Goal: Task Accomplishment & Management: Use online tool/utility

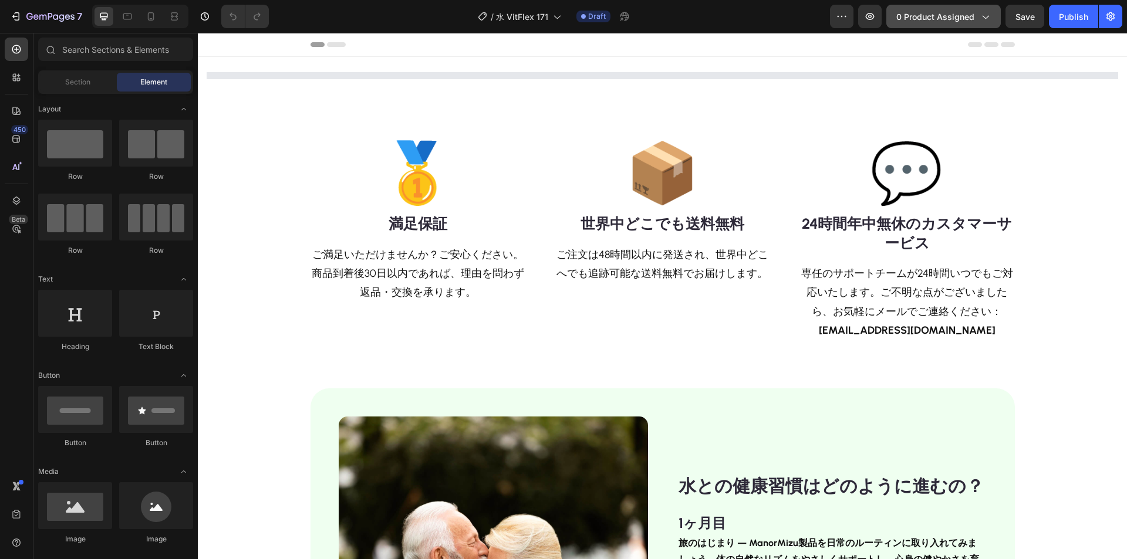
click at [945, 11] on span "0 product assigned" at bounding box center [935, 17] width 78 height 12
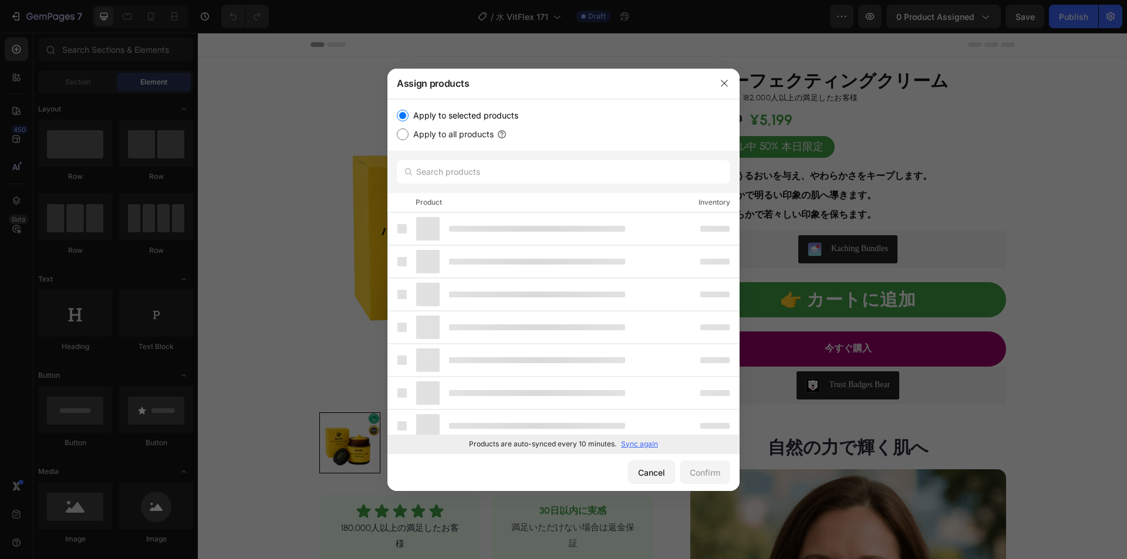
click at [648, 440] on p "Sync again" at bounding box center [639, 444] width 37 height 11
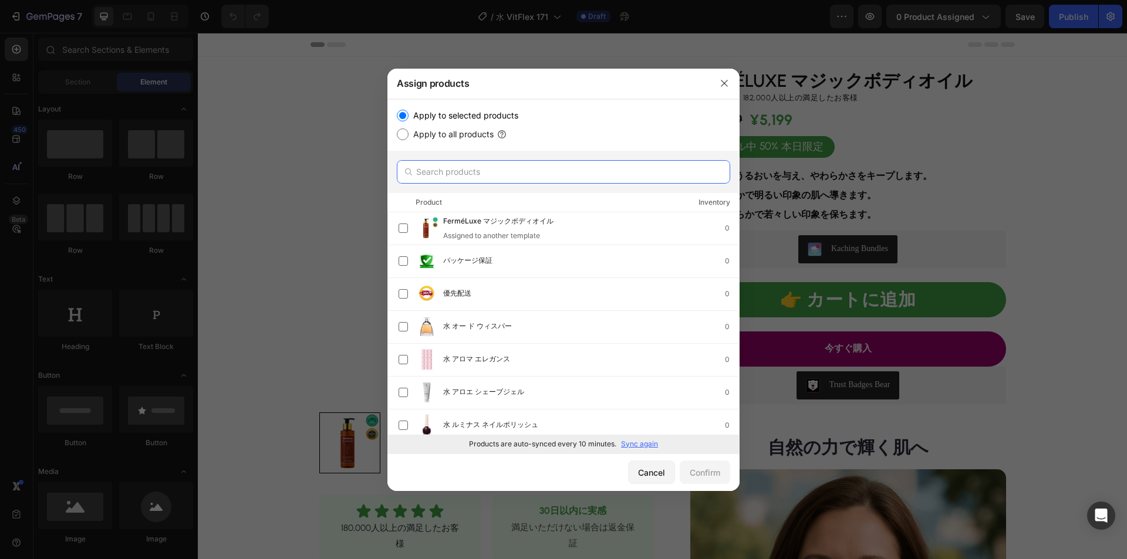
click at [500, 181] on input "text" at bounding box center [563, 171] width 333 height 23
paste input "水 ウェルネスオイル"
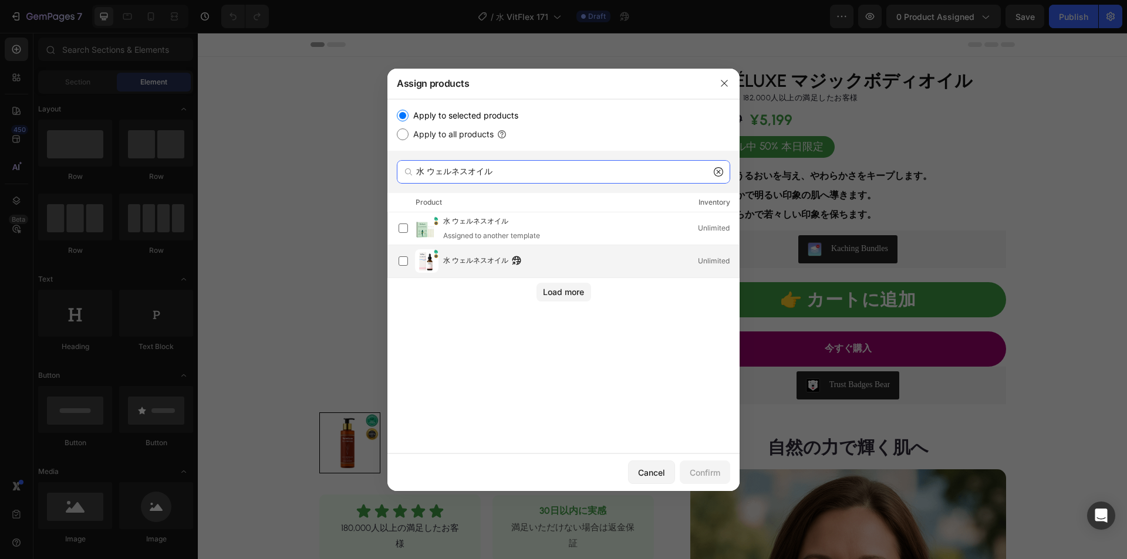
type input "水 ウェルネスオイル"
click at [454, 258] on span "水 ウェルネスオイル" at bounding box center [475, 261] width 65 height 13
click at [700, 471] on div "Confirm" at bounding box center [705, 473] width 31 height 12
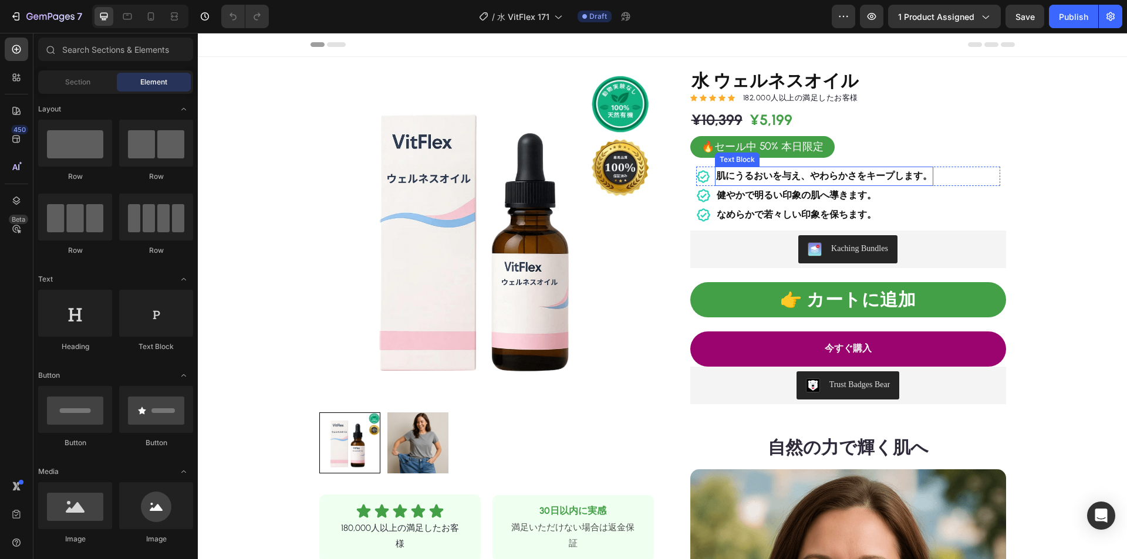
click at [776, 177] on strong "肌にうるおいを与え、やわらかさをキープします。" at bounding box center [824, 175] width 216 height 11
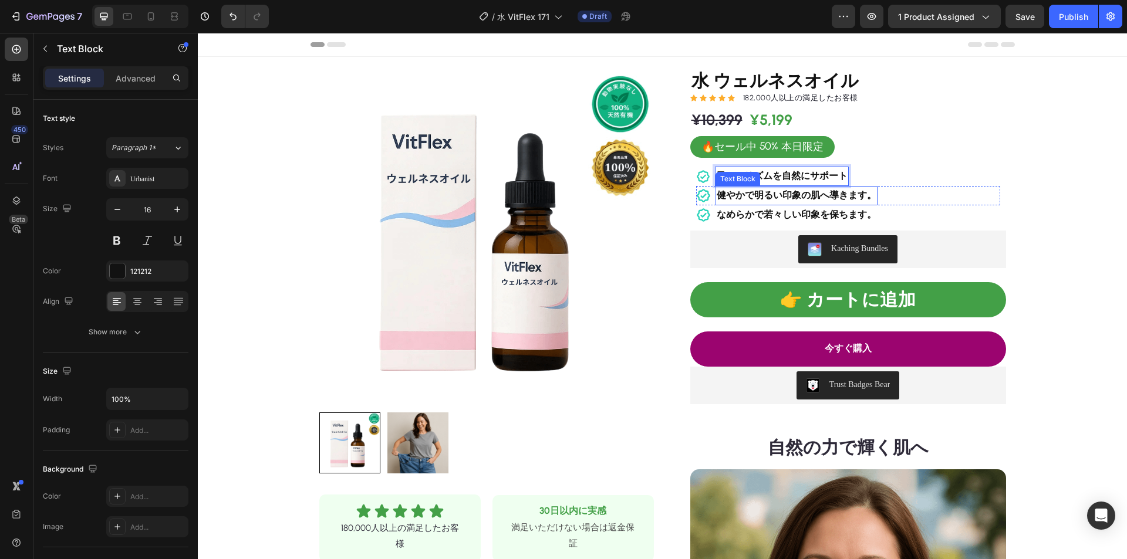
click at [812, 201] on strong "健やかで明るい印象の肌へ導きます。" at bounding box center [797, 195] width 160 height 11
click at [810, 200] on strong "健やかで明るい印象の肌へ導きます。" at bounding box center [797, 195] width 160 height 11
click at [794, 207] on p "なめらかで若々しい印象を保ちます。" at bounding box center [797, 215] width 160 height 17
click at [793, 215] on strong "なめらかで若々しい印象を保ちます。" at bounding box center [797, 214] width 160 height 11
click at [794, 215] on strong "なめらかで若々しい印象を保ちます。" at bounding box center [797, 214] width 160 height 11
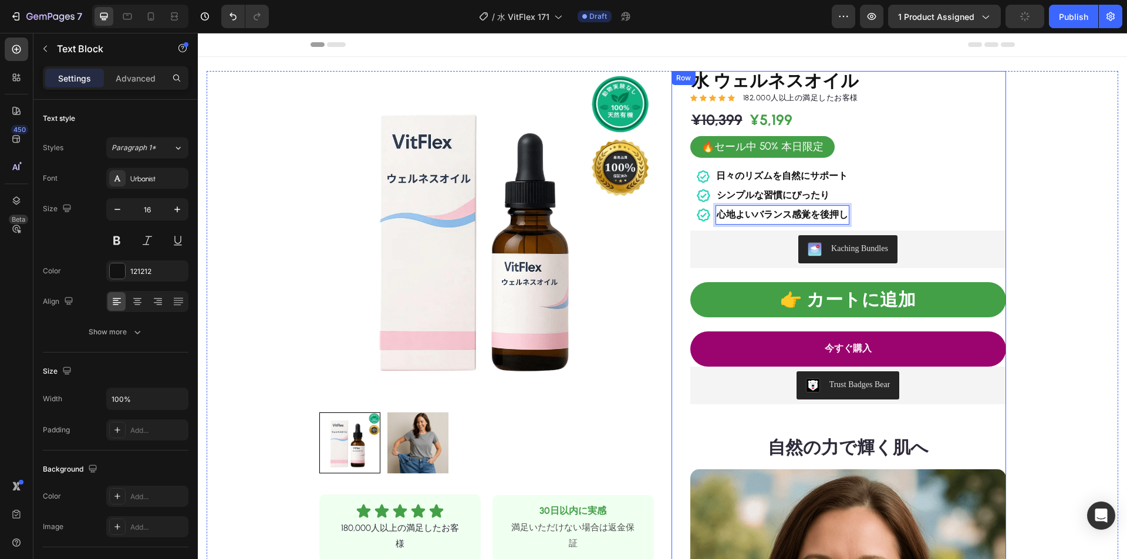
scroll to position [294, 0]
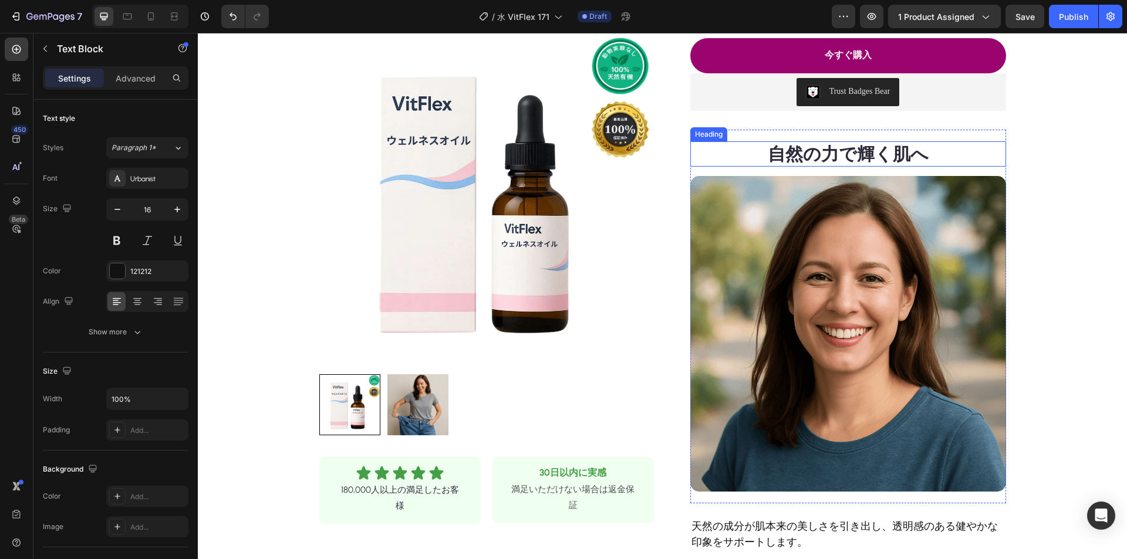
click at [841, 161] on strong "自然の力で輝く肌へ" at bounding box center [848, 154] width 161 height 22
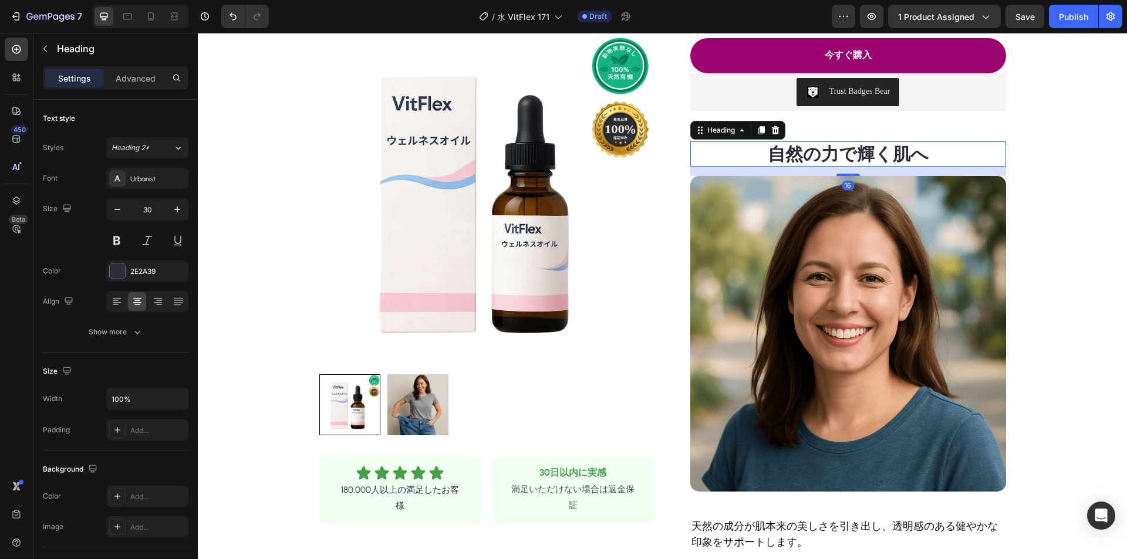
click at [847, 154] on strong "自然の力で輝く肌へ" at bounding box center [848, 154] width 161 height 22
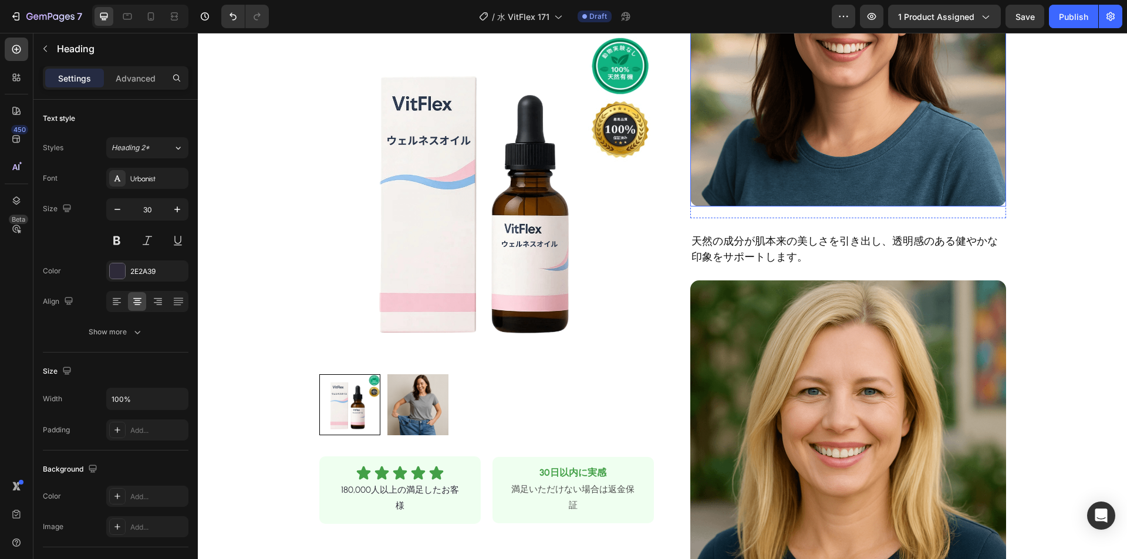
scroll to position [587, 0]
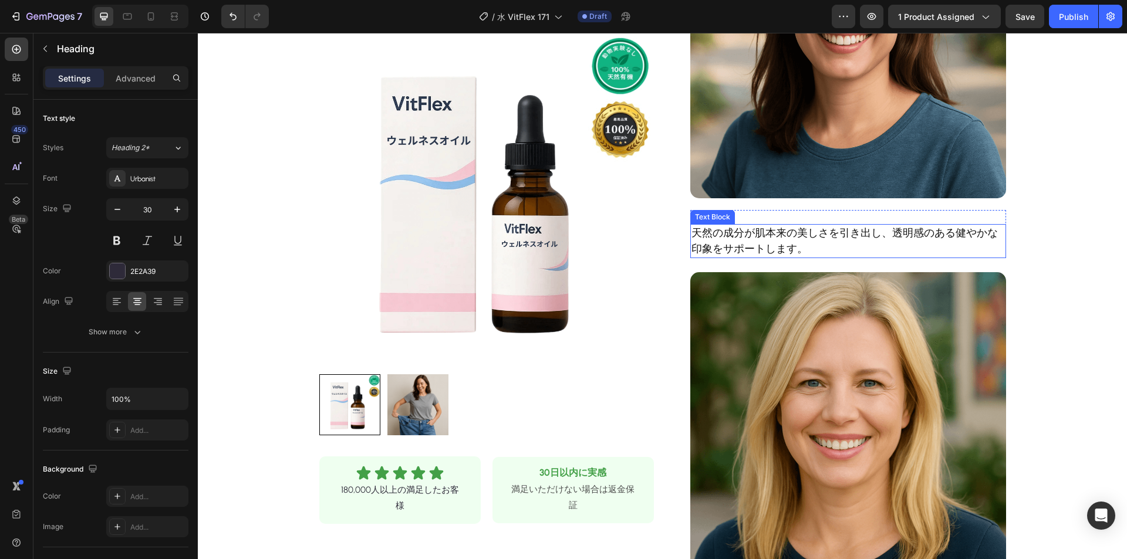
click at [805, 241] on p "天然の成分が肌本来の美しさを引き出し、透明感のある健やかな印象をサポートします。" at bounding box center [849, 241] width 314 height 32
click at [807, 239] on p "天然の成分が肌本来の美しさを引き出し、透明感のある健やかな印象をサポートします。" at bounding box center [849, 241] width 314 height 32
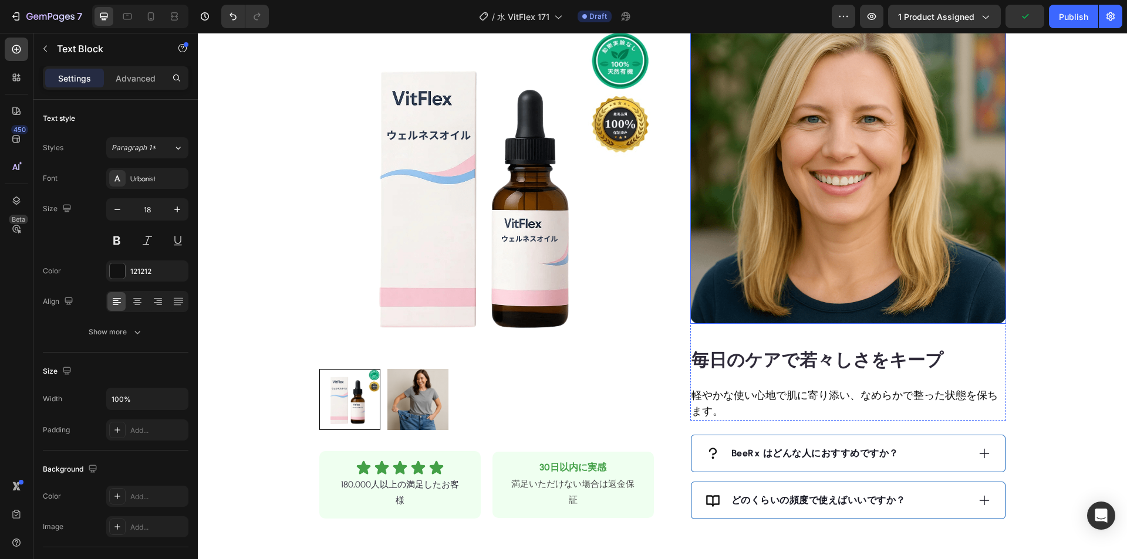
scroll to position [939, 0]
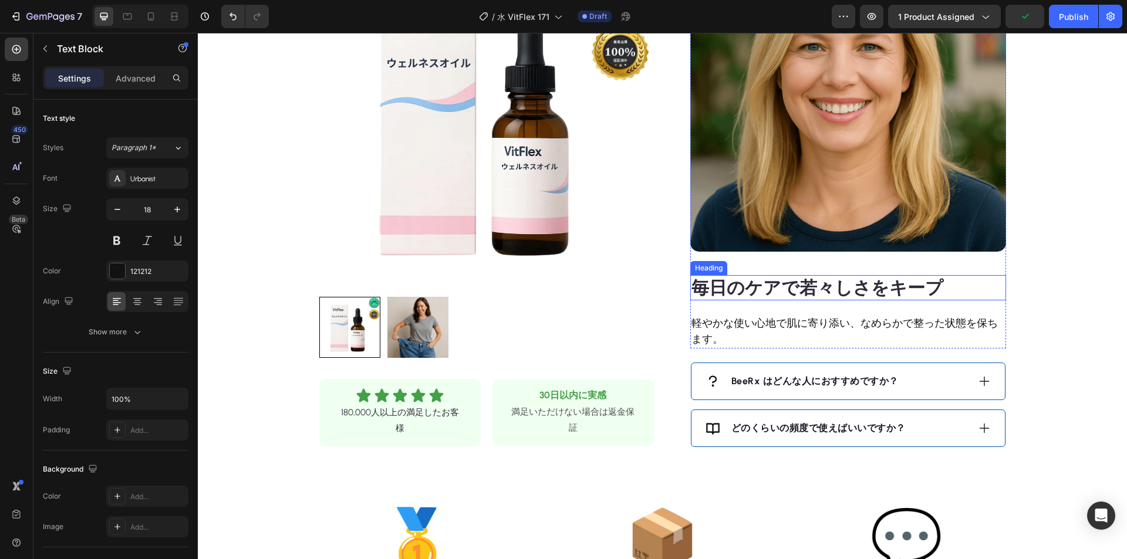
click at [768, 287] on strong "毎日のケアで若々しさをキープ" at bounding box center [818, 288] width 252 height 22
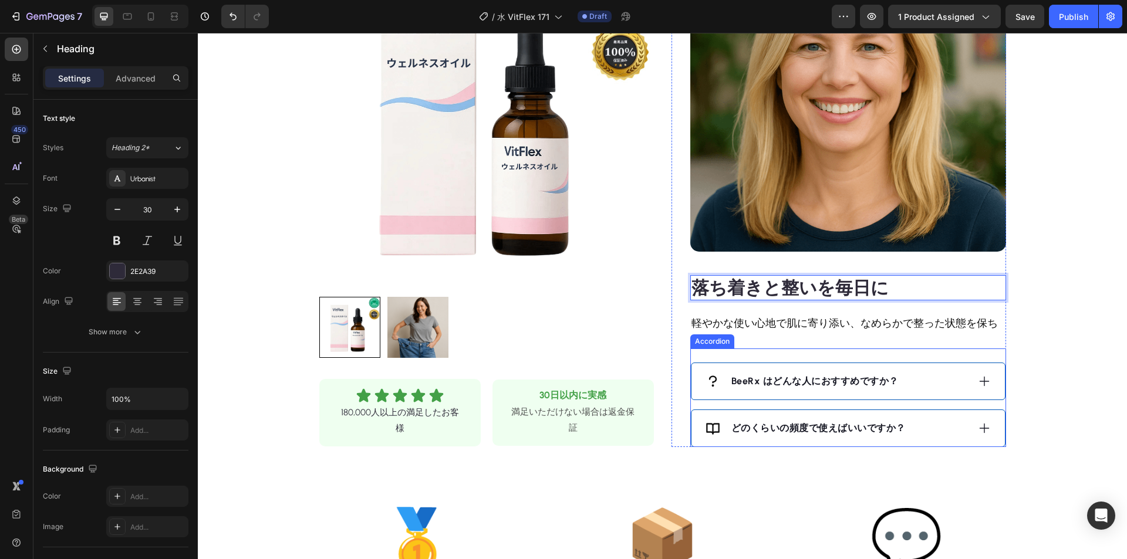
click at [730, 337] on p "軽やかな使い心地で肌に寄り添い、なめらかで整った状態を保ちます。" at bounding box center [849, 332] width 314 height 32
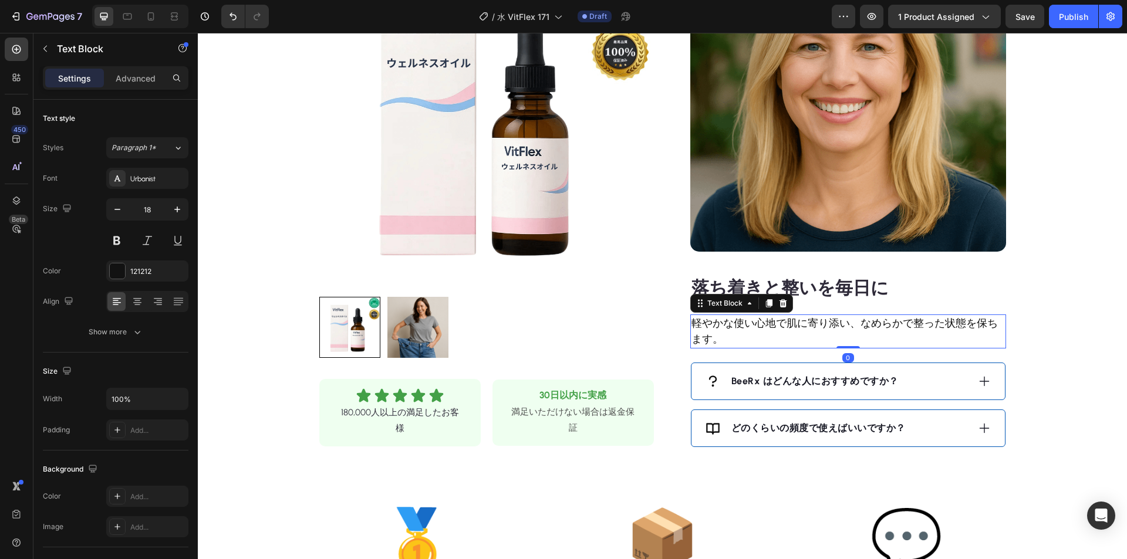
click at [734, 327] on p "軽やかな使い心地で肌に寄り添い、なめらかで整った状態を保ちます。" at bounding box center [849, 332] width 314 height 32
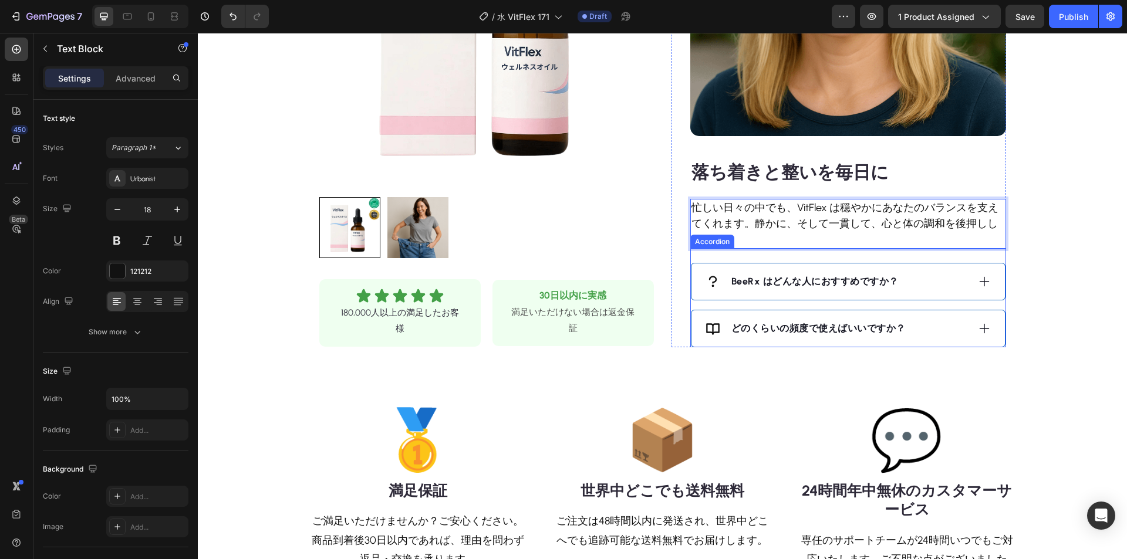
scroll to position [1057, 0]
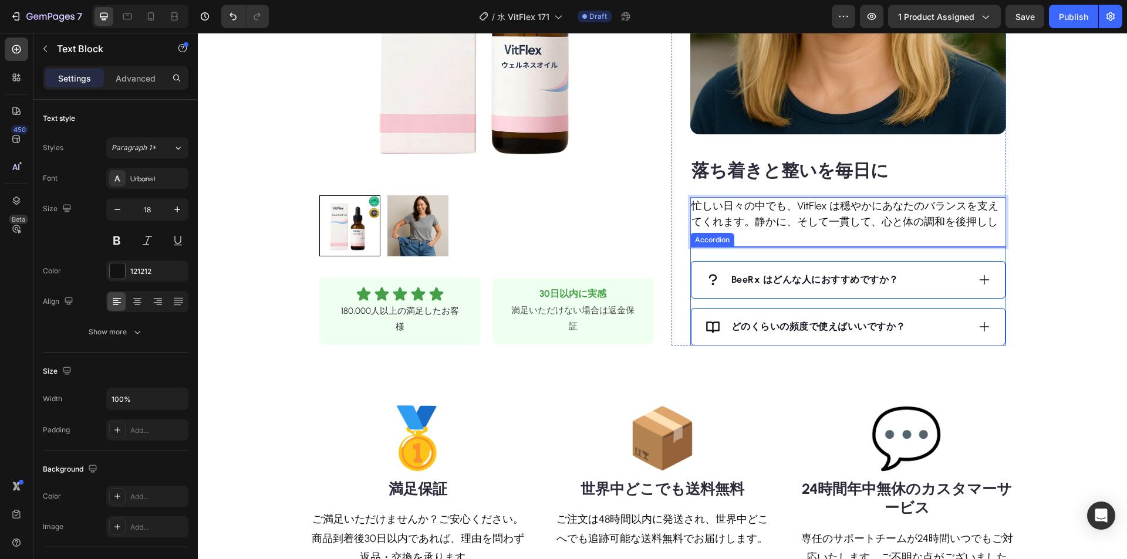
click at [955, 275] on div "BeeRx はどんな人におすすめですか？" at bounding box center [837, 280] width 263 height 18
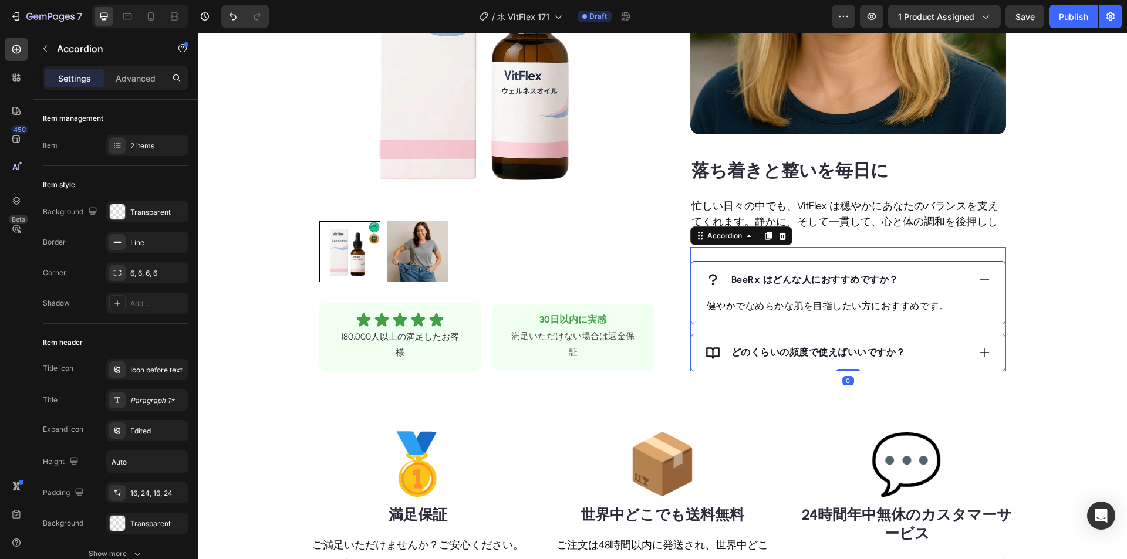
click at [851, 282] on strong "BeeRx はどんな人におすすめですか？" at bounding box center [815, 279] width 167 height 11
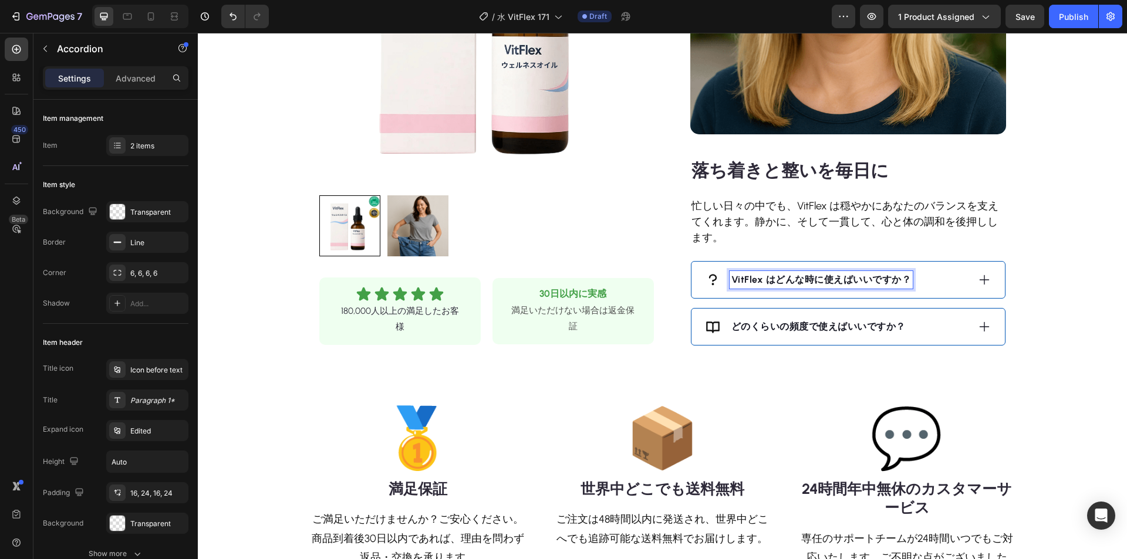
click at [978, 275] on icon at bounding box center [984, 280] width 13 height 13
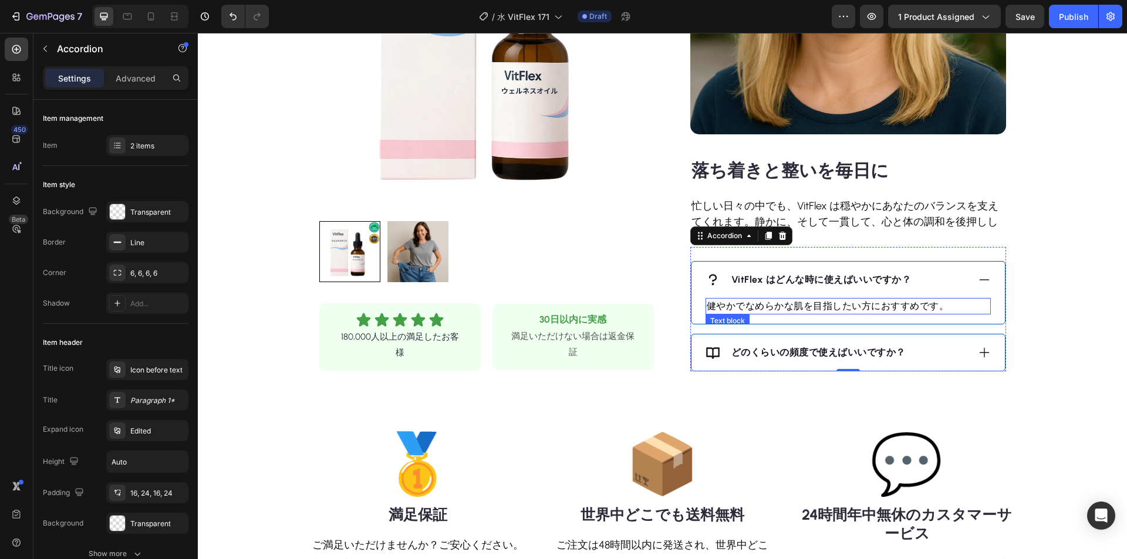
click at [827, 306] on p "健やかでなめらかな肌を目指したい方におすすめです。" at bounding box center [848, 306] width 283 height 14
click at [828, 306] on p "健やかでなめらかな肌を目指したい方におすすめです。" at bounding box center [848, 306] width 283 height 14
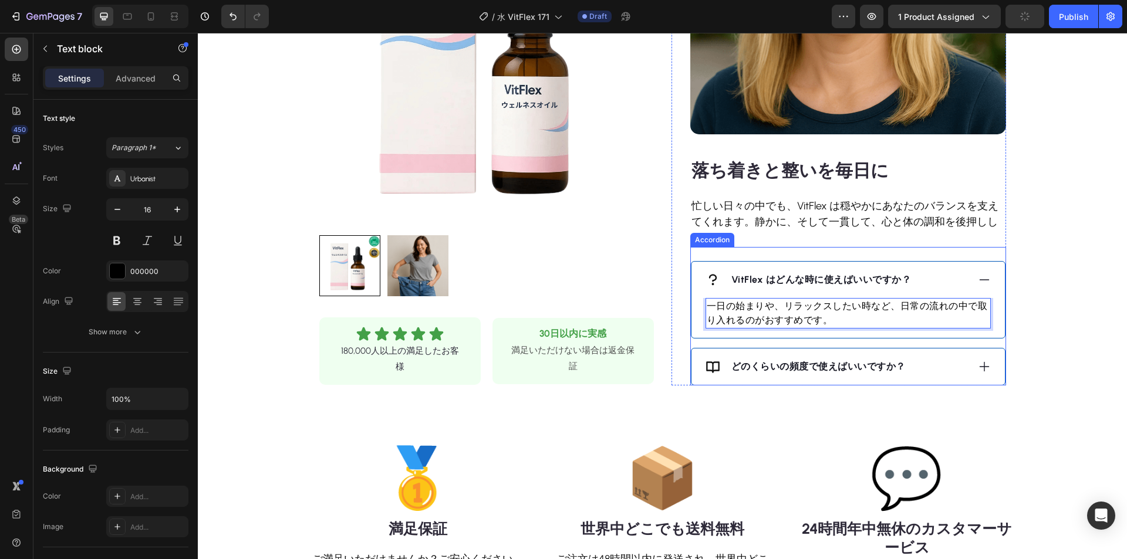
click at [978, 364] on icon at bounding box center [984, 366] width 13 height 13
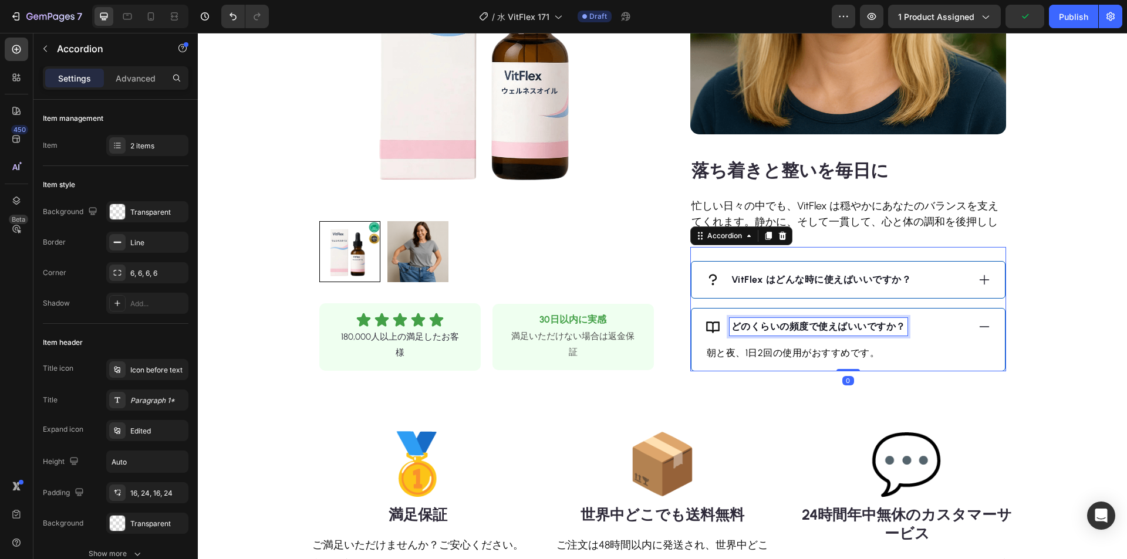
click at [861, 329] on strong "どのくらいの頻度で使えばいいですか？" at bounding box center [819, 326] width 174 height 11
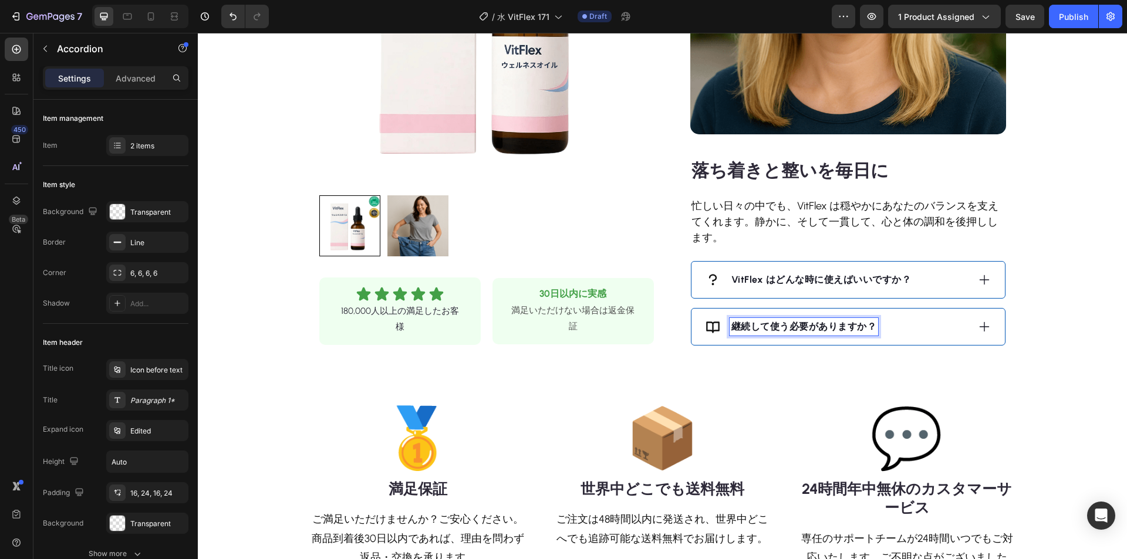
click at [978, 331] on icon at bounding box center [984, 327] width 13 height 13
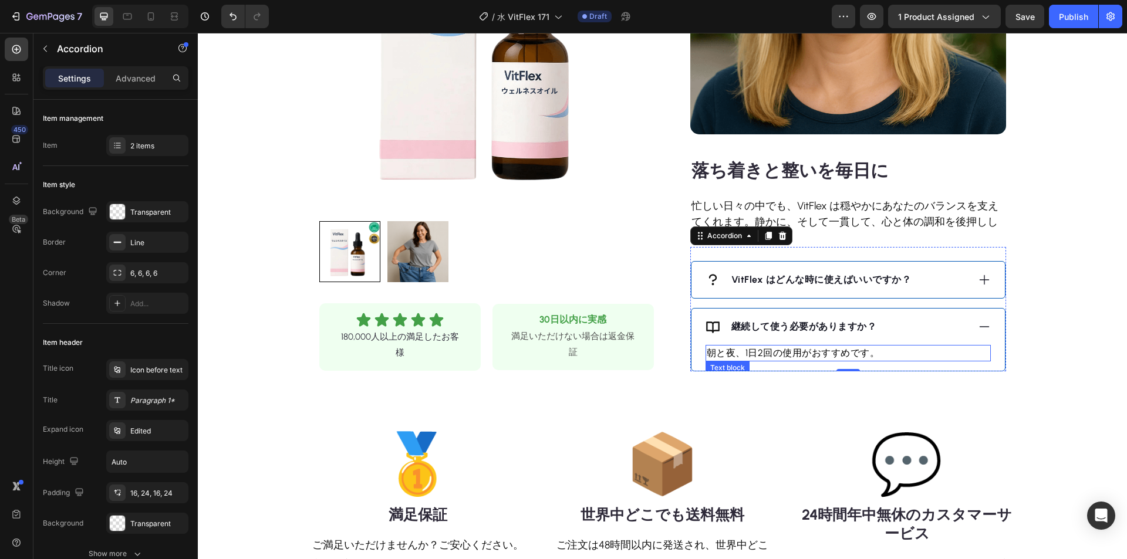
click at [788, 356] on p "朝と夜、1日2回の使用がおすすめです。" at bounding box center [848, 353] width 283 height 14
click at [788, 355] on p "朝と夜、1日2回の使用がおすすめです。" at bounding box center [848, 353] width 283 height 14
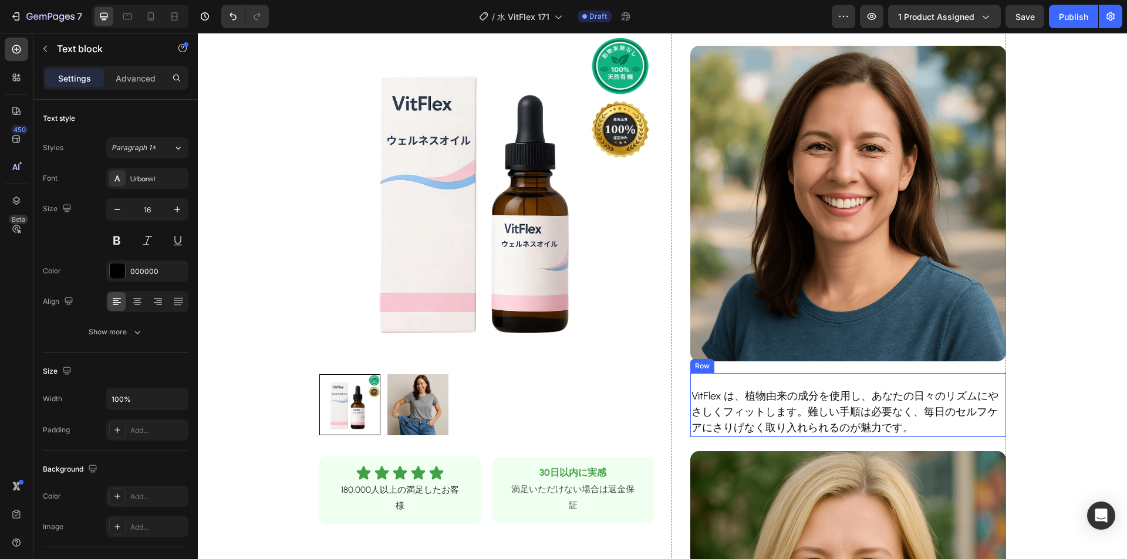
scroll to position [411, 0]
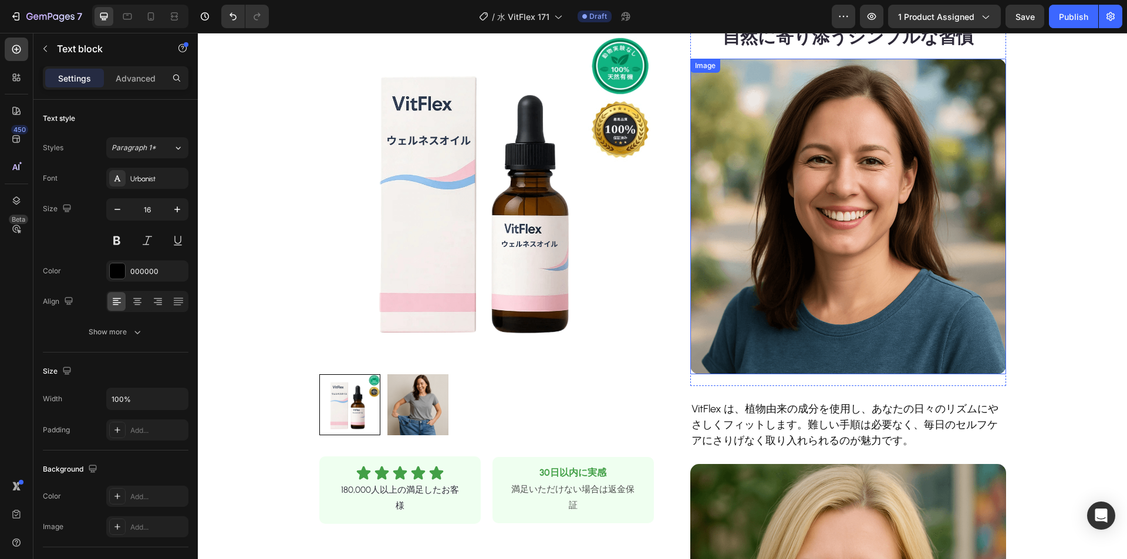
click at [859, 185] on img at bounding box center [848, 217] width 316 height 316
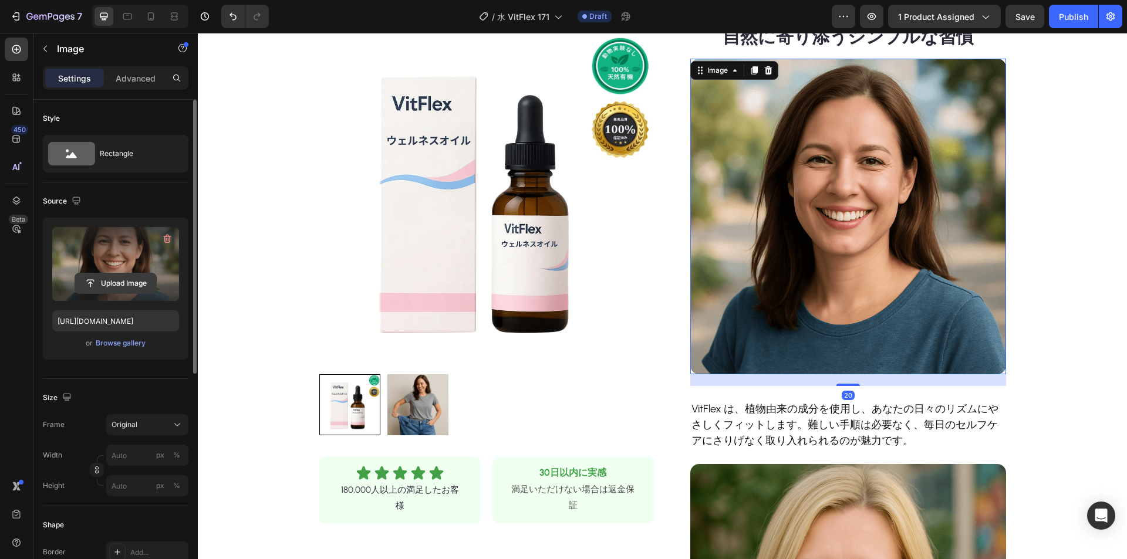
click at [105, 279] on input "file" at bounding box center [115, 284] width 81 height 20
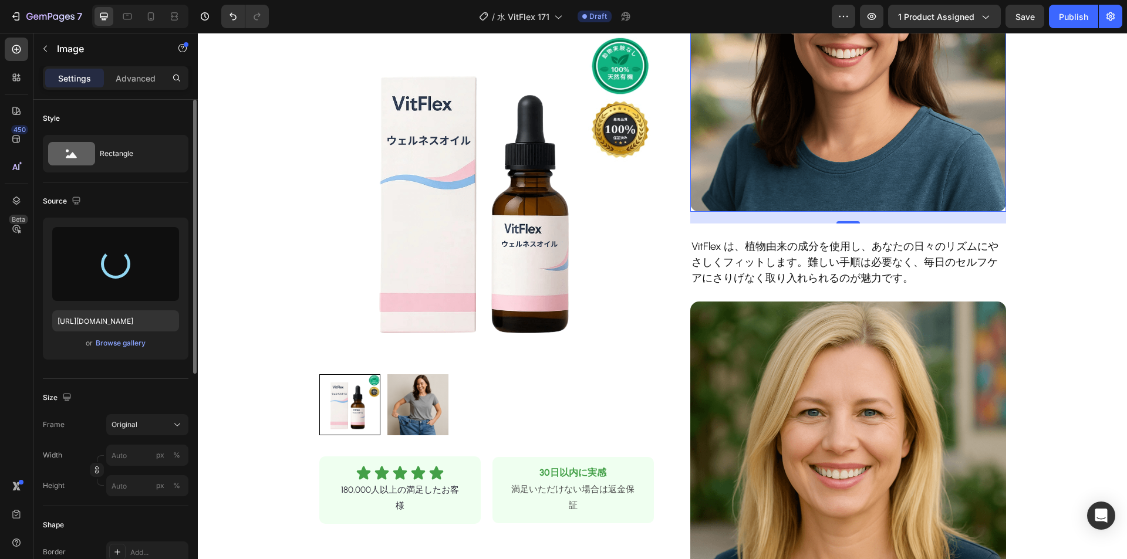
scroll to position [646, 0]
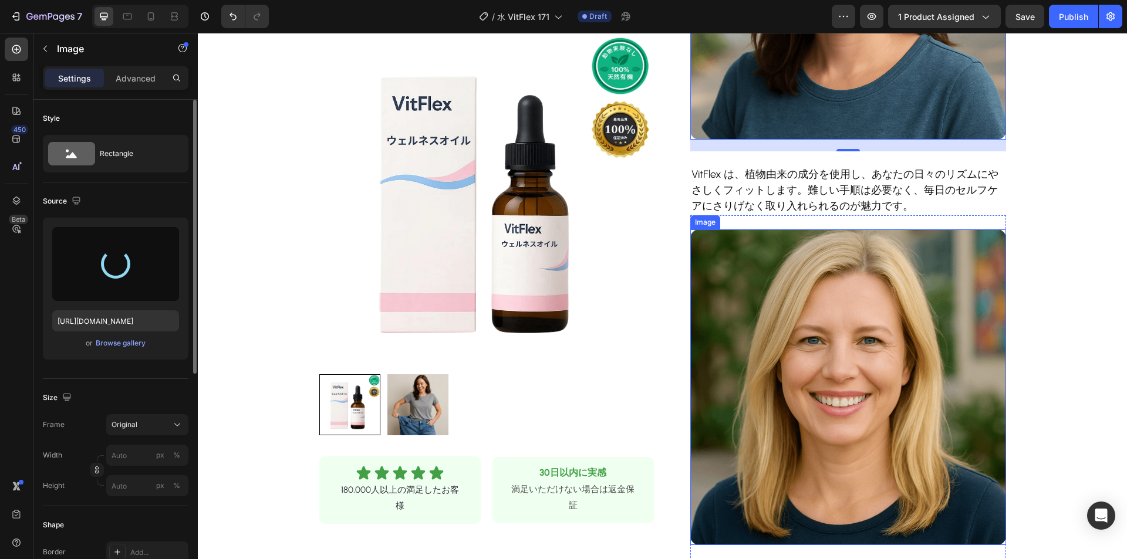
type input "[URL][DOMAIN_NAME]"
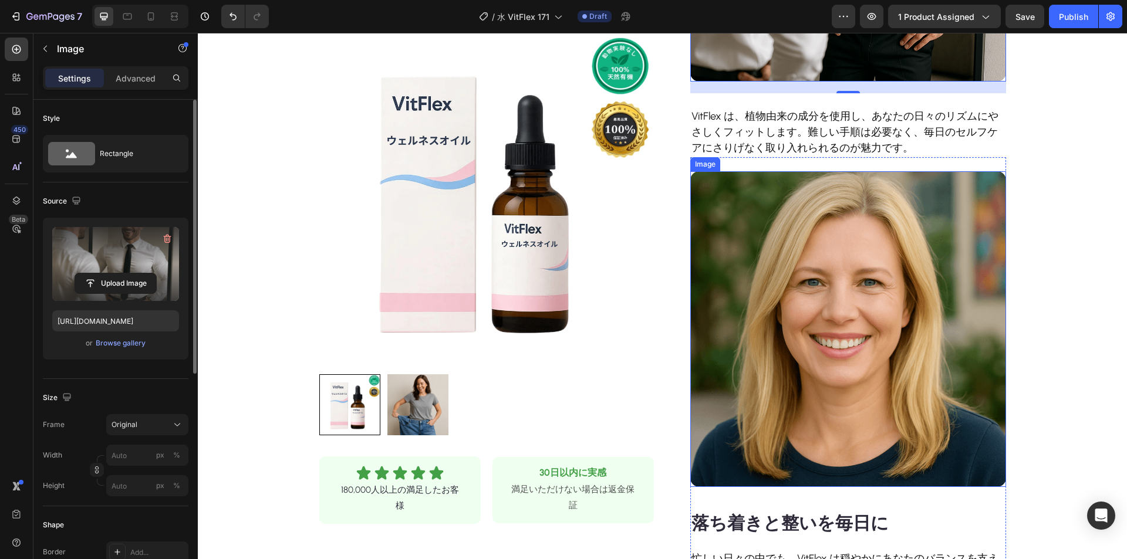
click at [834, 334] on img at bounding box center [848, 329] width 316 height 316
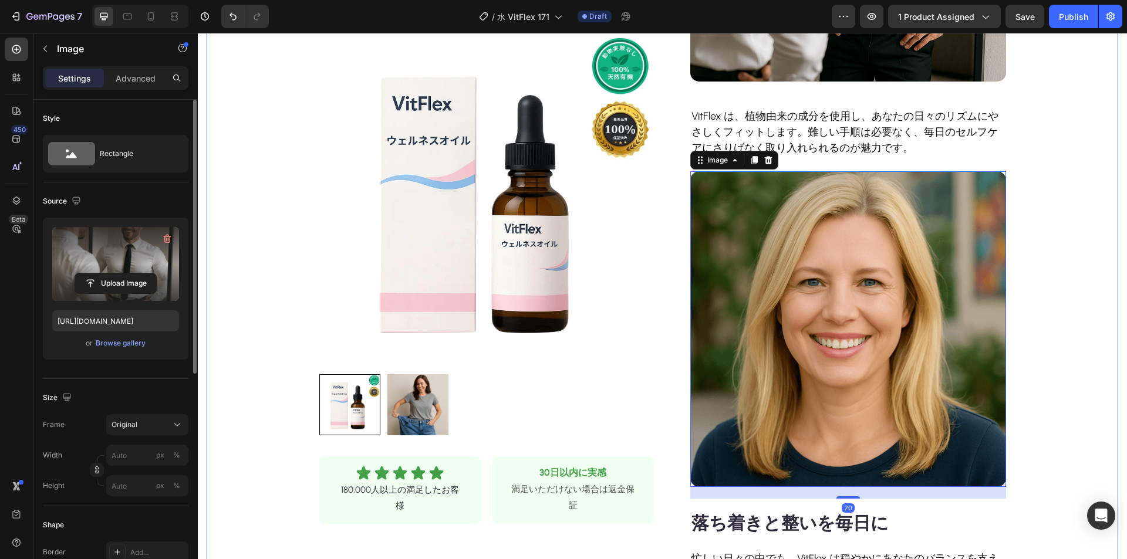
scroll to position [704, 0]
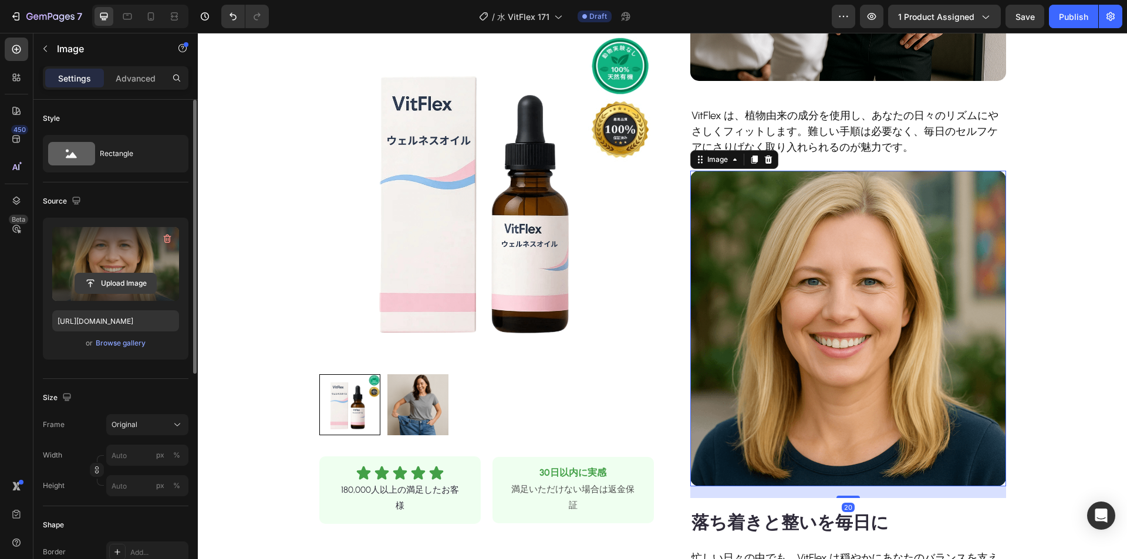
click at [122, 287] on input "file" at bounding box center [115, 284] width 81 height 20
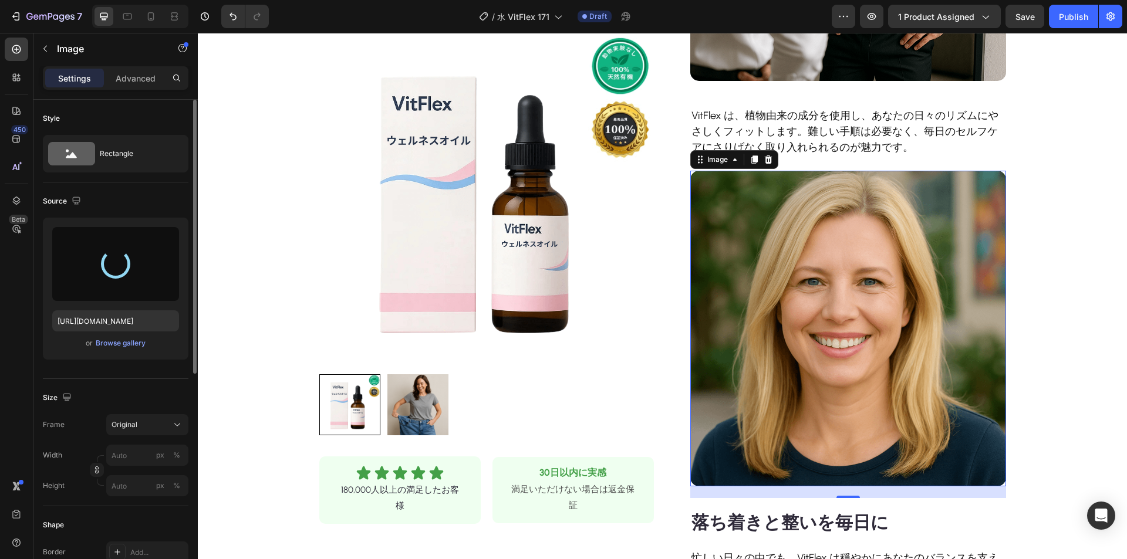
type input "[URL][DOMAIN_NAME]"
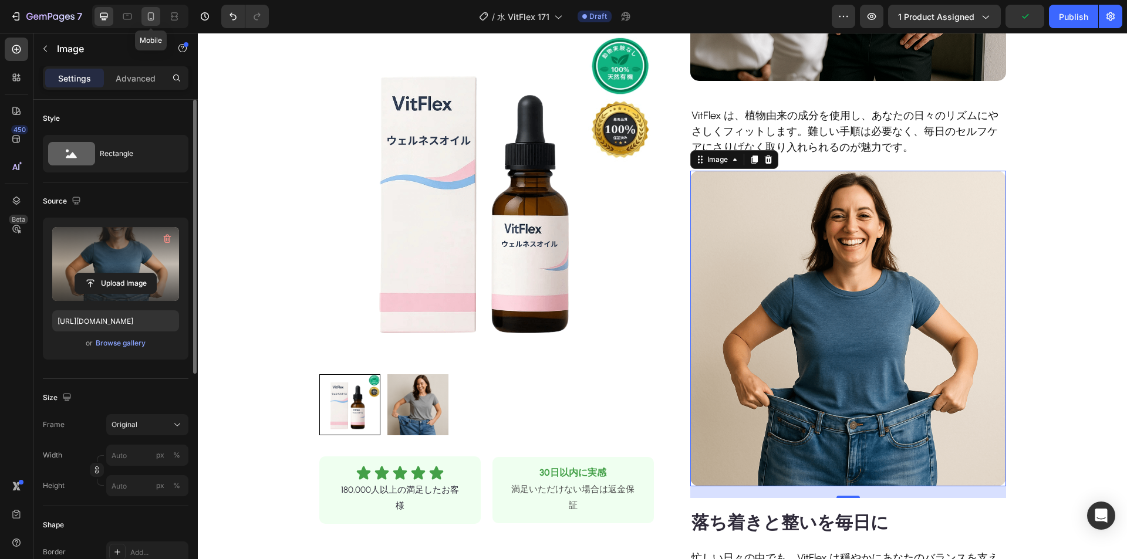
drag, startPoint x: 147, startPoint y: 14, endPoint x: 207, endPoint y: 160, distance: 157.2
click at [147, 14] on icon at bounding box center [151, 17] width 12 height 12
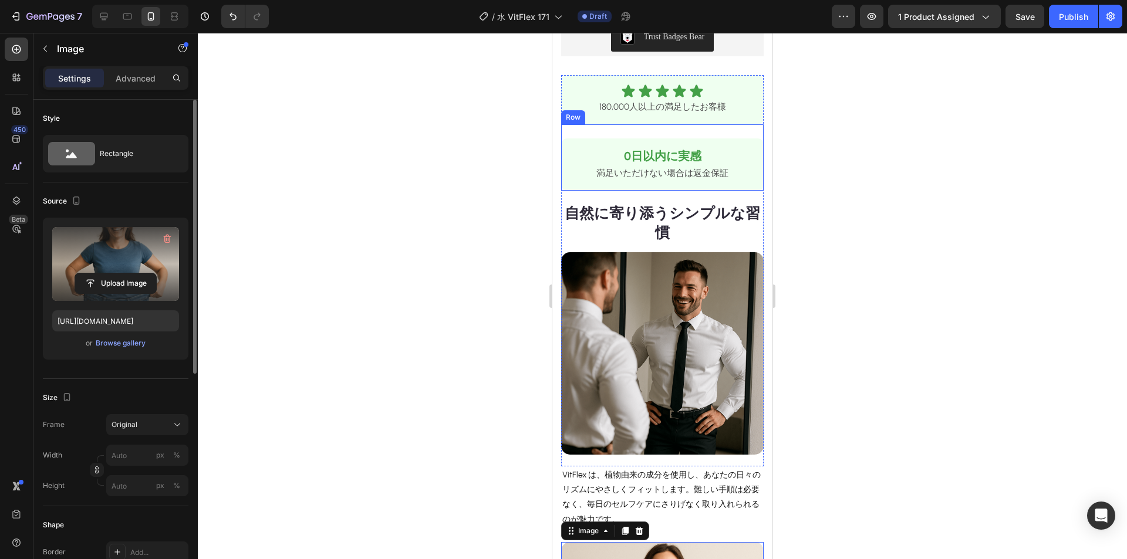
scroll to position [407, 0]
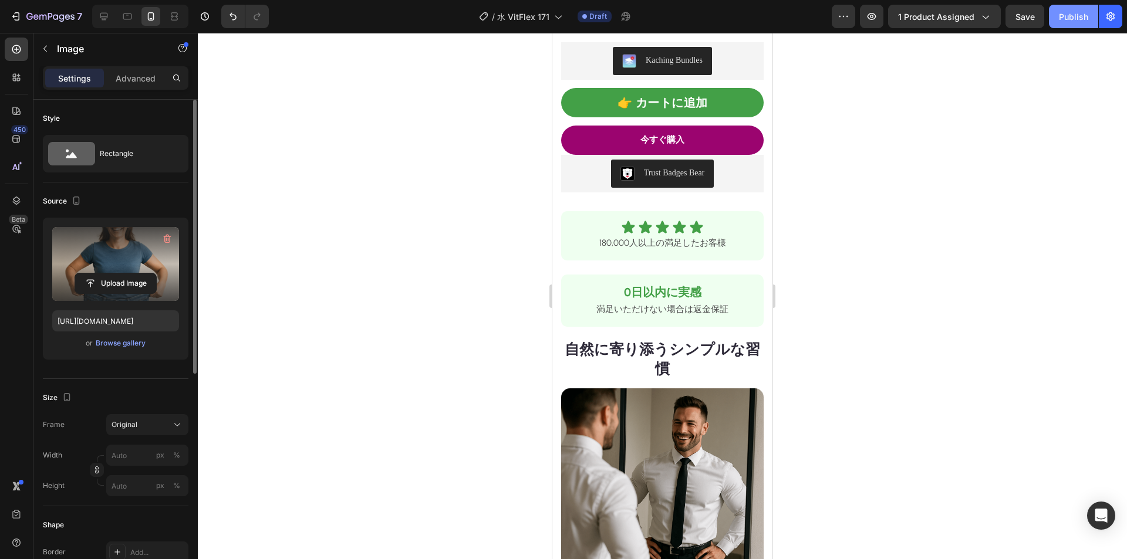
click at [1063, 16] on div "Publish" at bounding box center [1073, 17] width 29 height 12
